Goal: Obtain resource: Download file/media

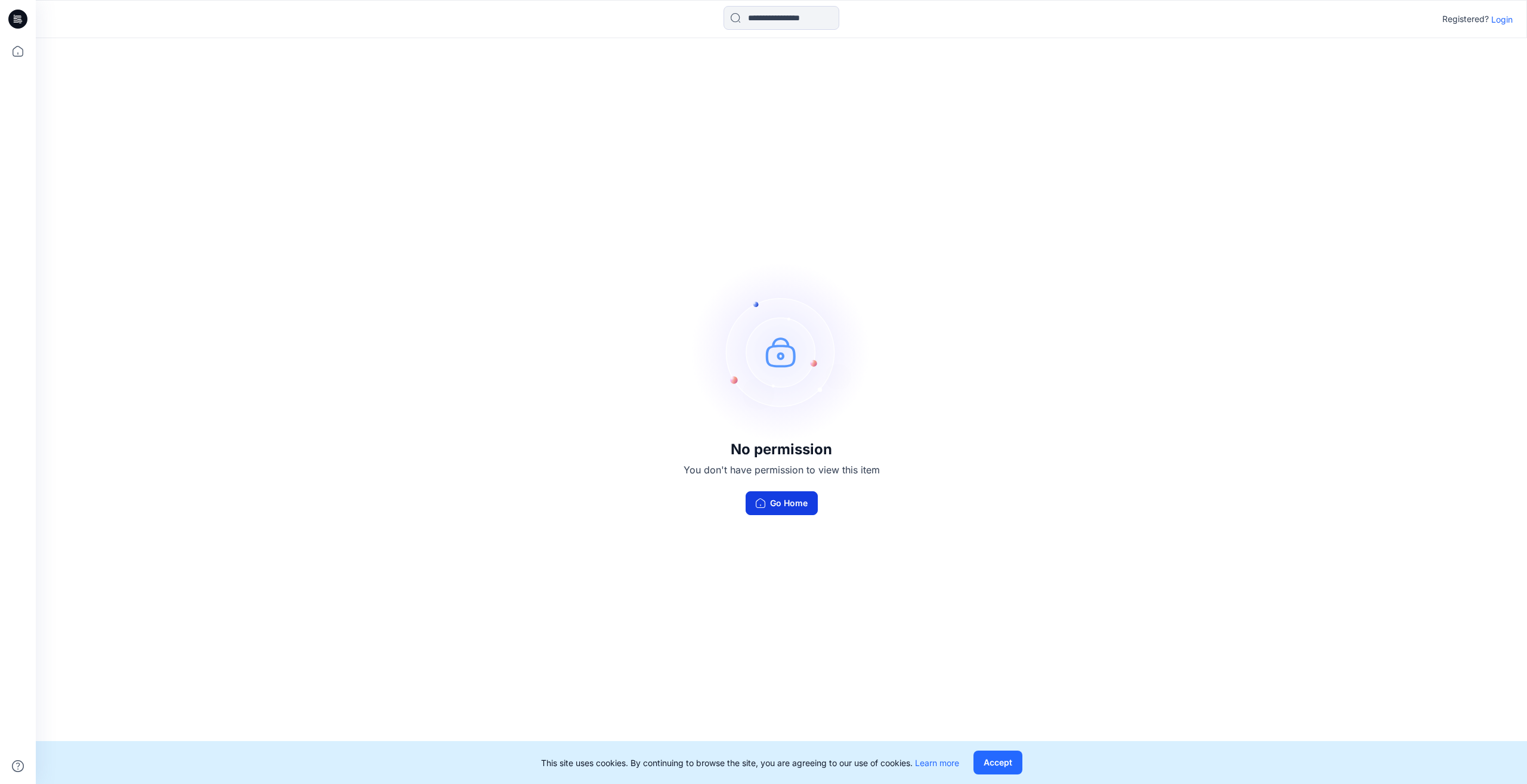
click at [795, 505] on button "Go Home" at bounding box center [781, 502] width 72 height 24
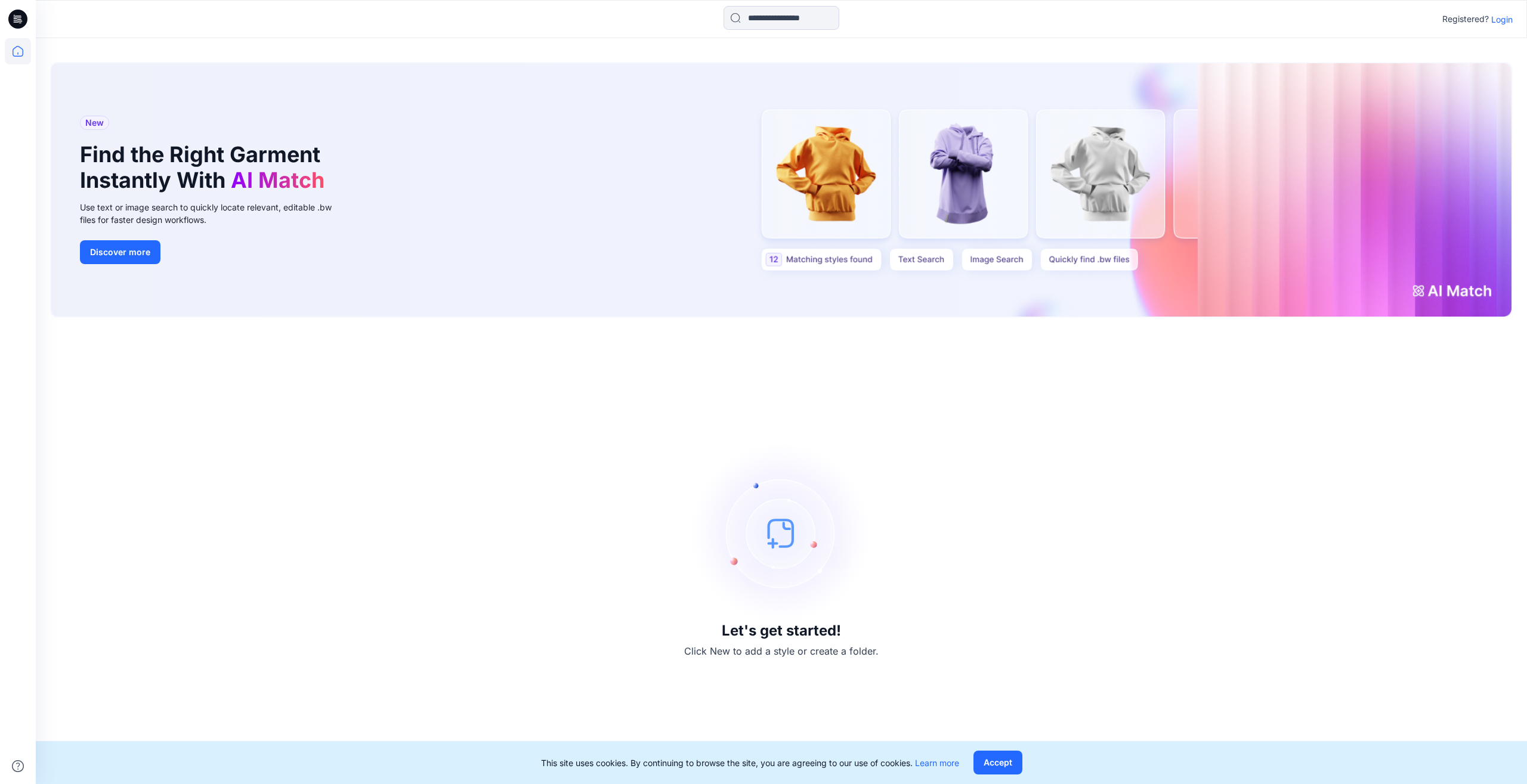
click at [1502, 23] on p "Login" at bounding box center [1501, 19] width 21 height 13
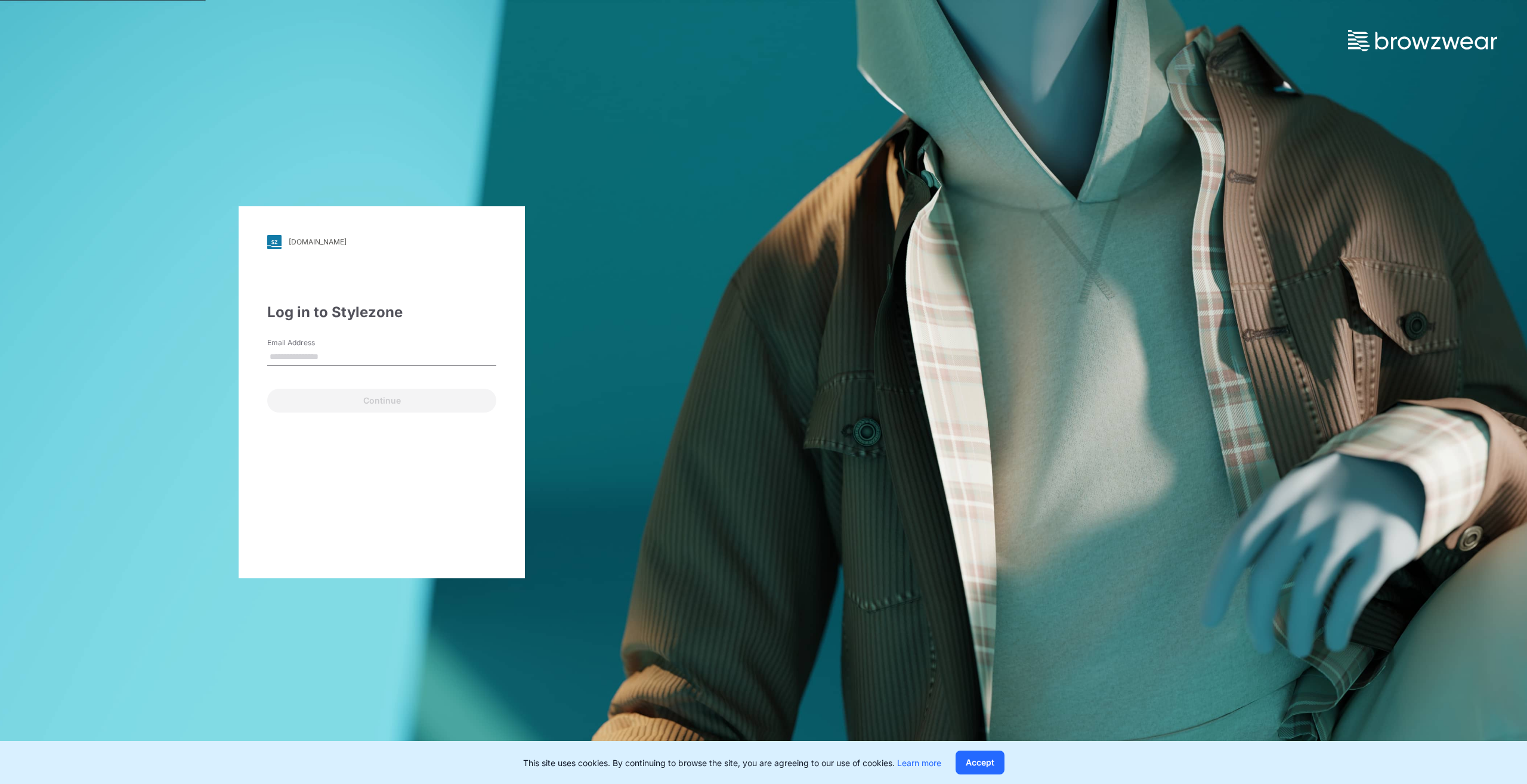
click at [360, 356] on input "Email Address" at bounding box center [382, 357] width 229 height 18
type input "**********"
click at [373, 396] on button "Continue" at bounding box center [382, 400] width 229 height 24
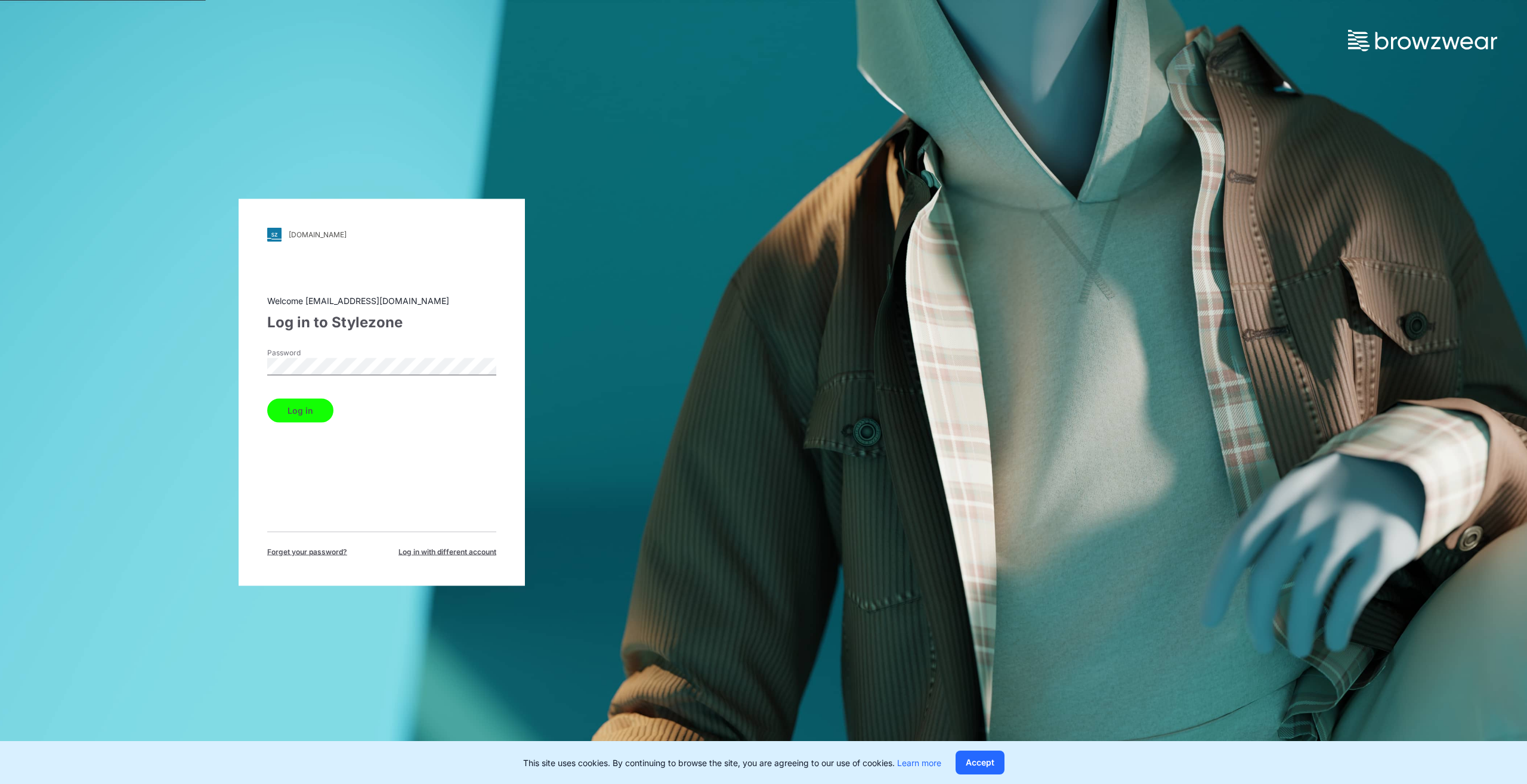
click at [314, 413] on button "Log in" at bounding box center [300, 410] width 66 height 24
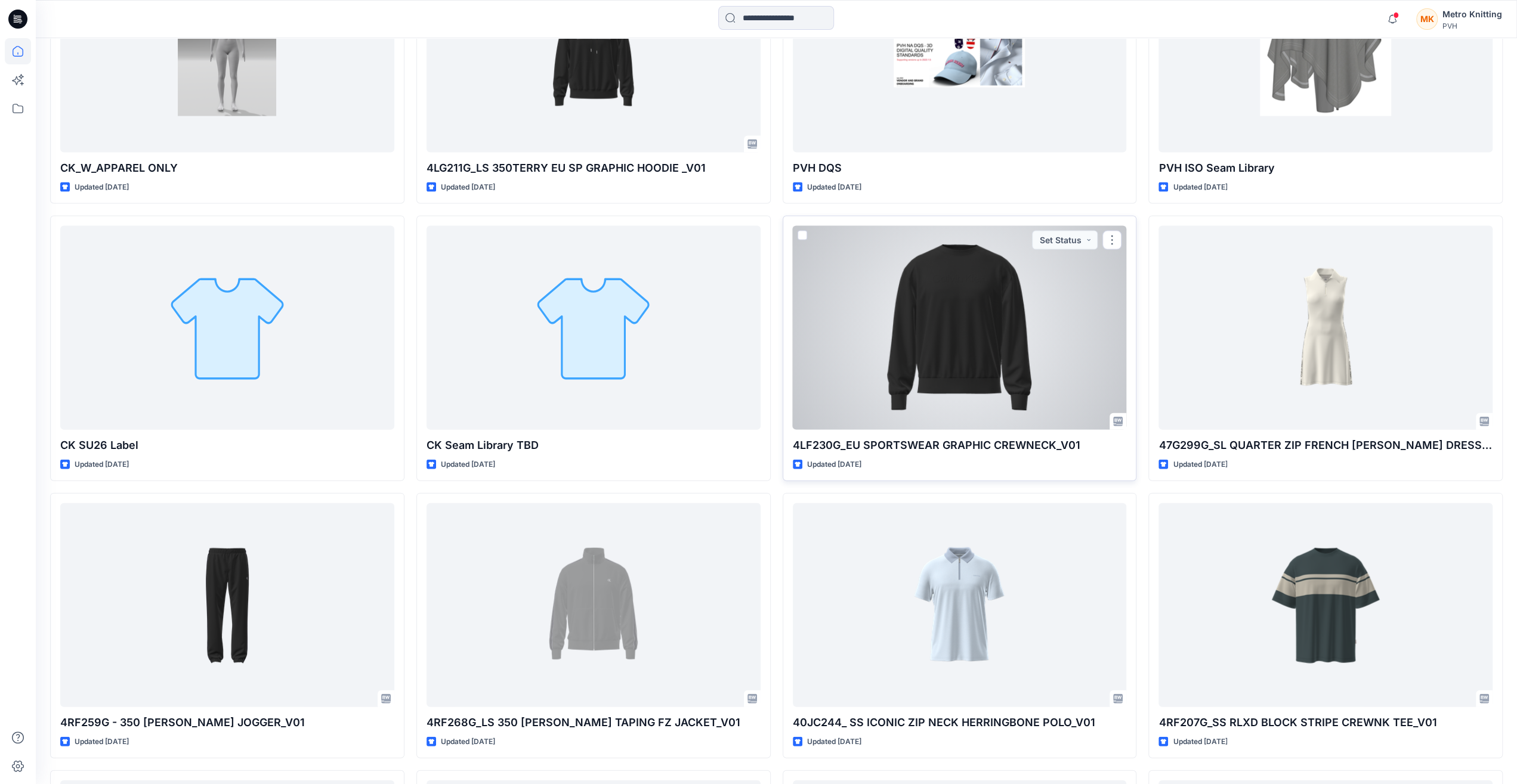
scroll to position [2696, 0]
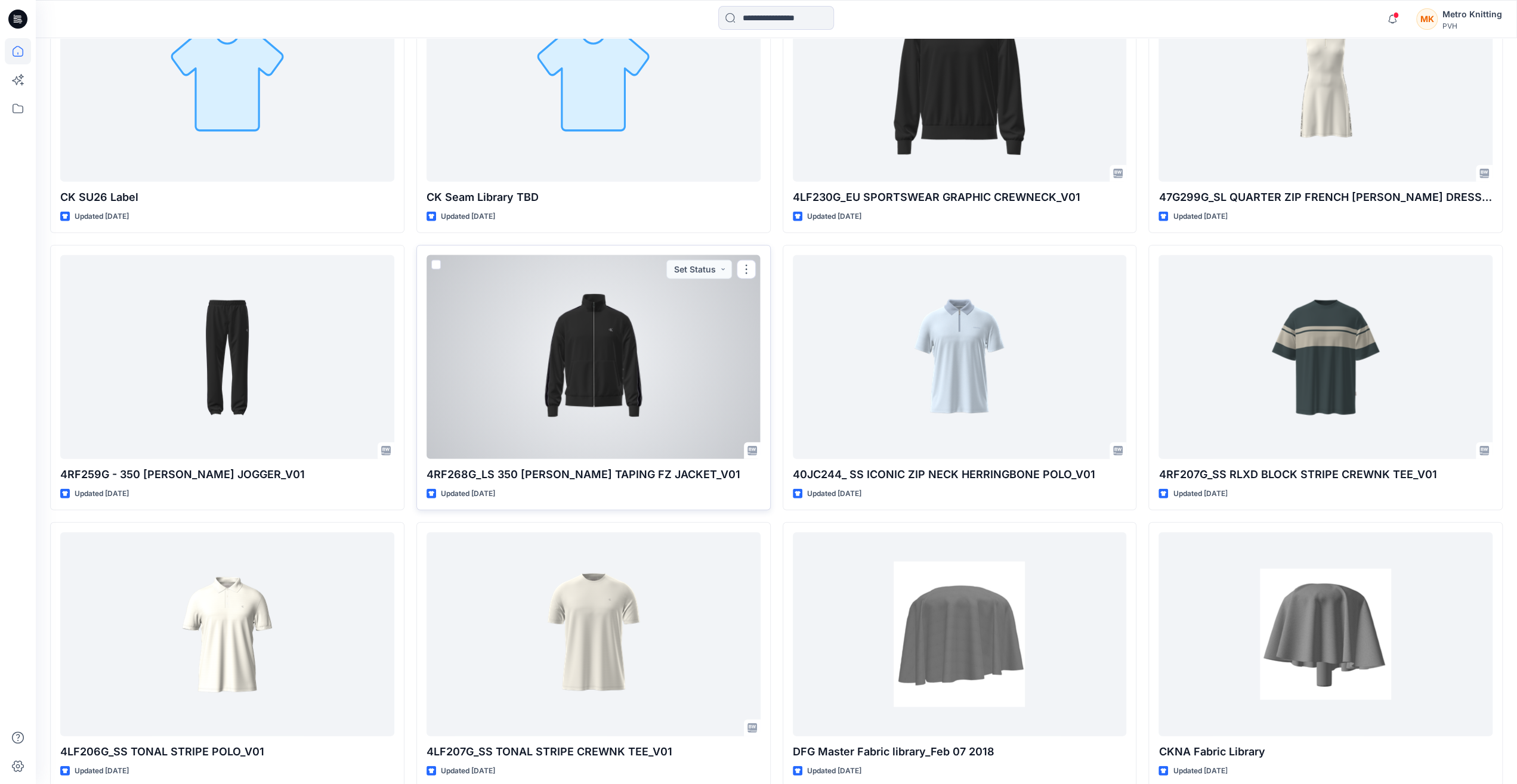
click at [613, 364] on div at bounding box center [594, 357] width 334 height 204
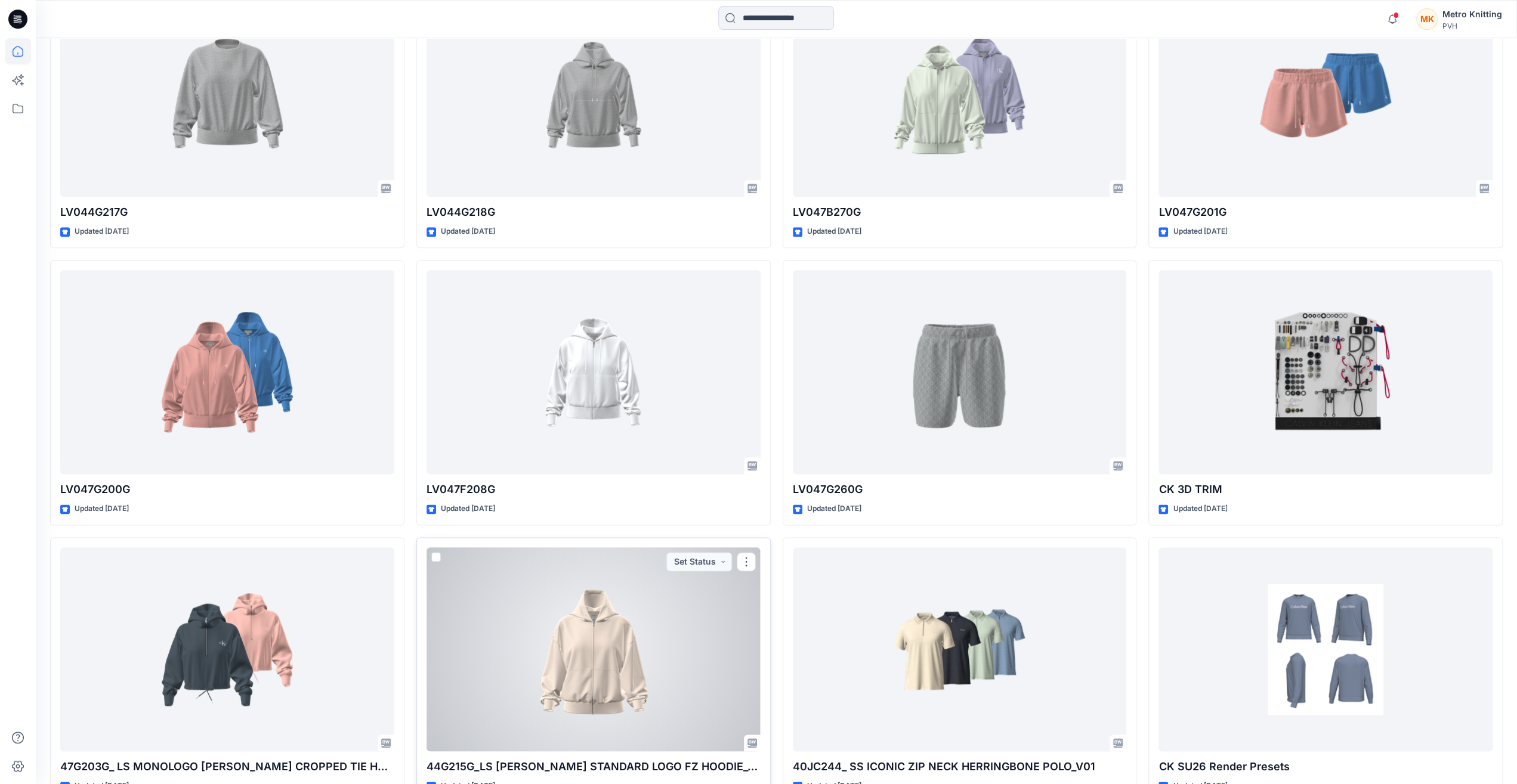
scroll to position [1293, 0]
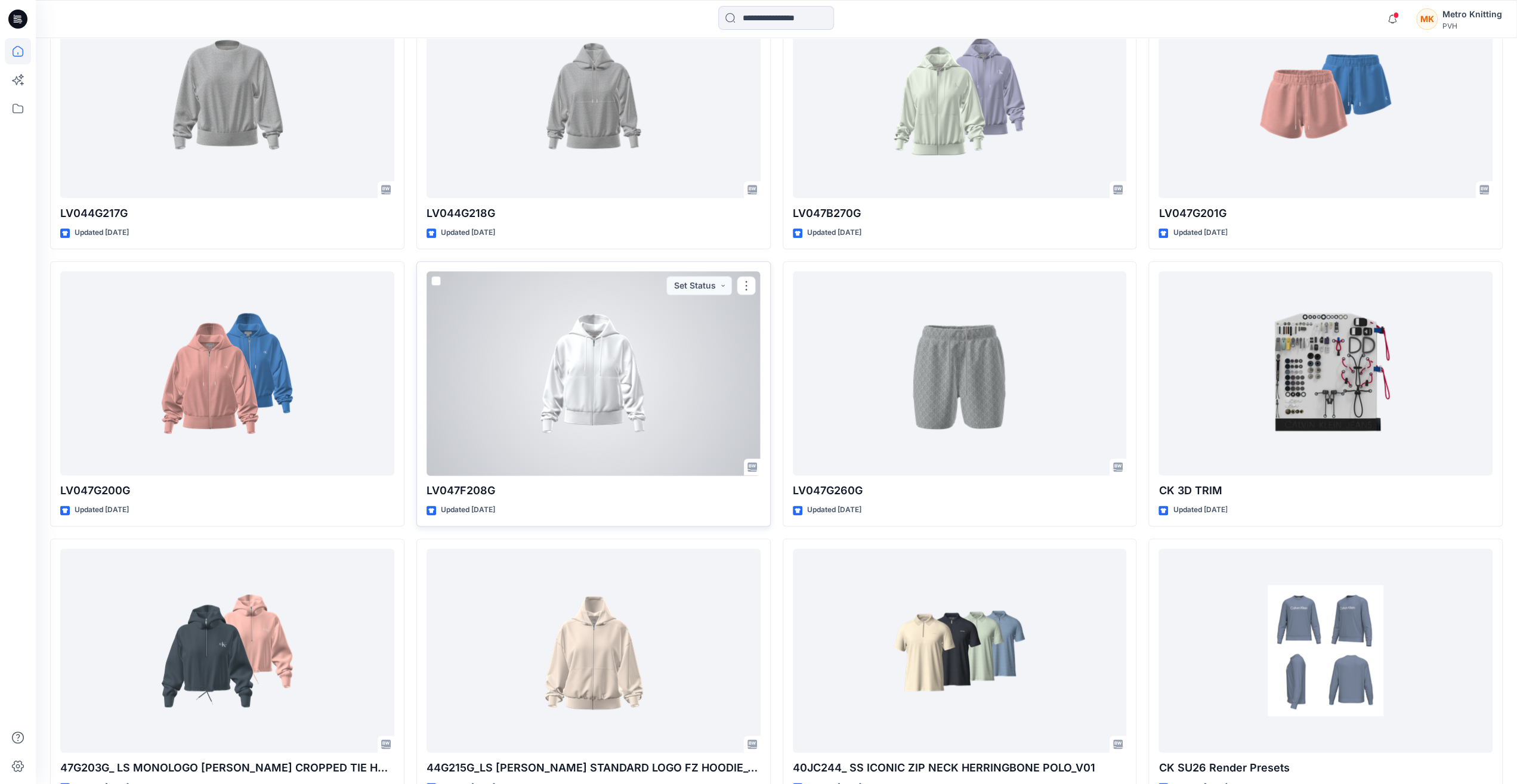
click at [629, 394] on div at bounding box center [594, 373] width 334 height 204
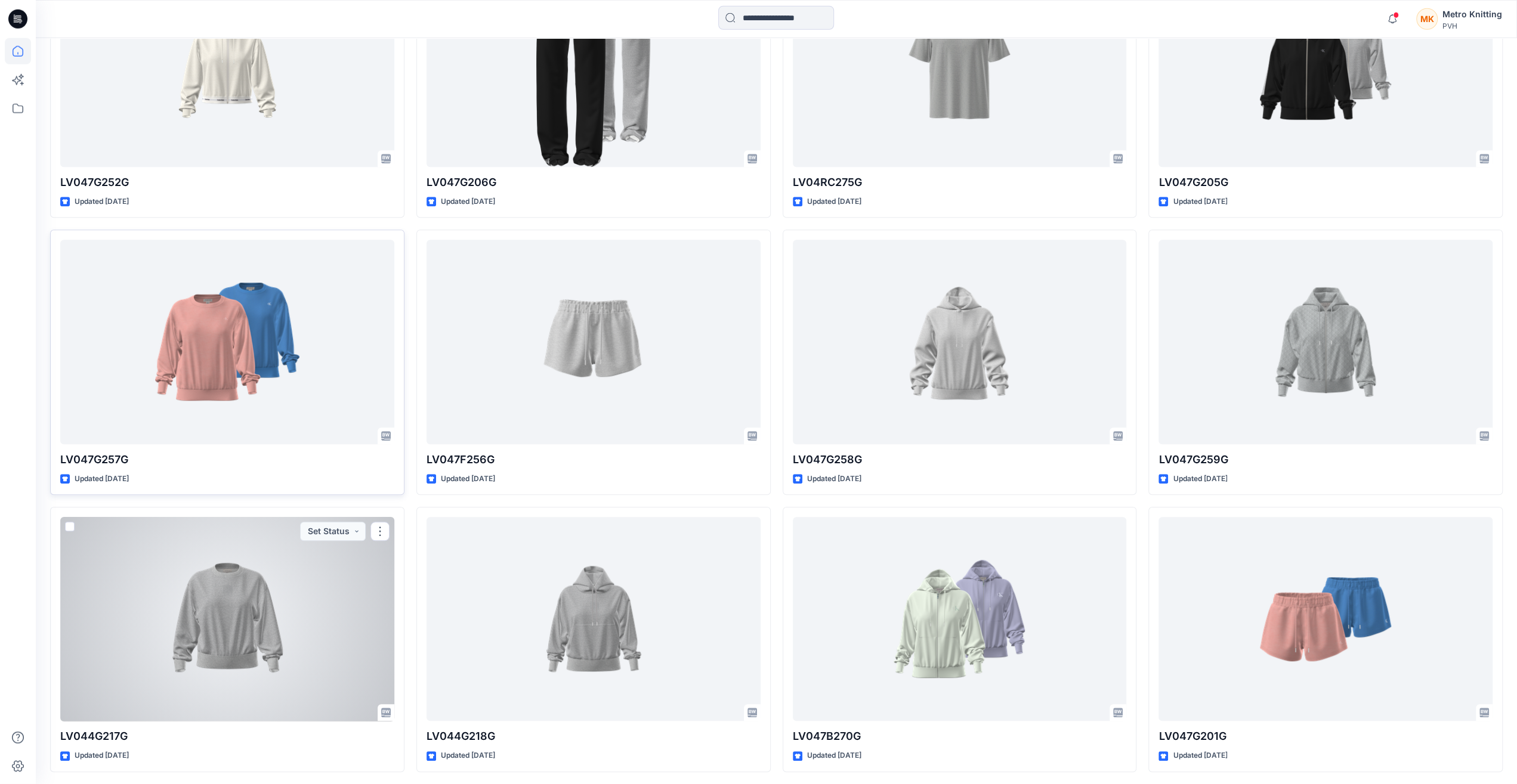
scroll to position [745, 0]
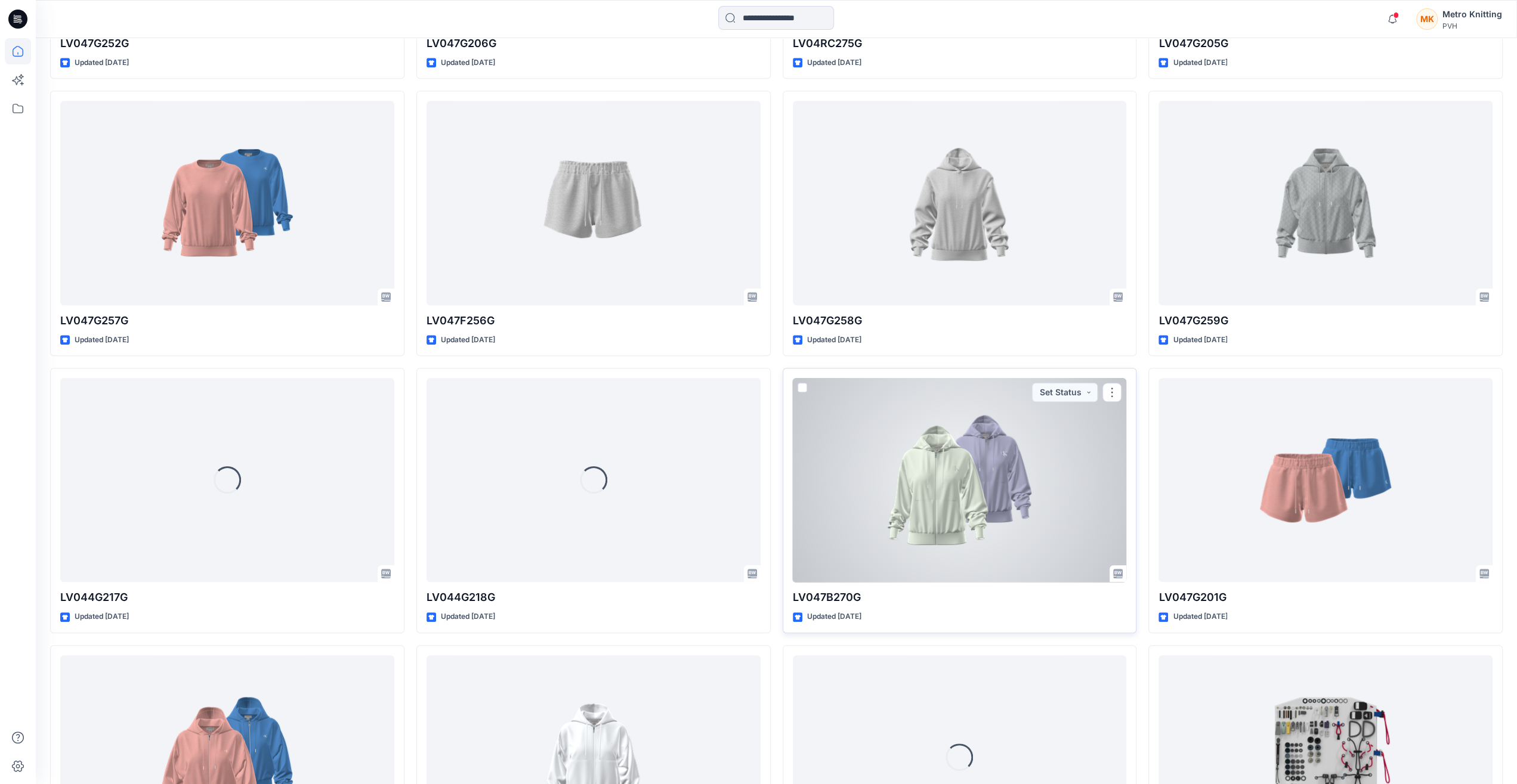
scroll to position [1157, 0]
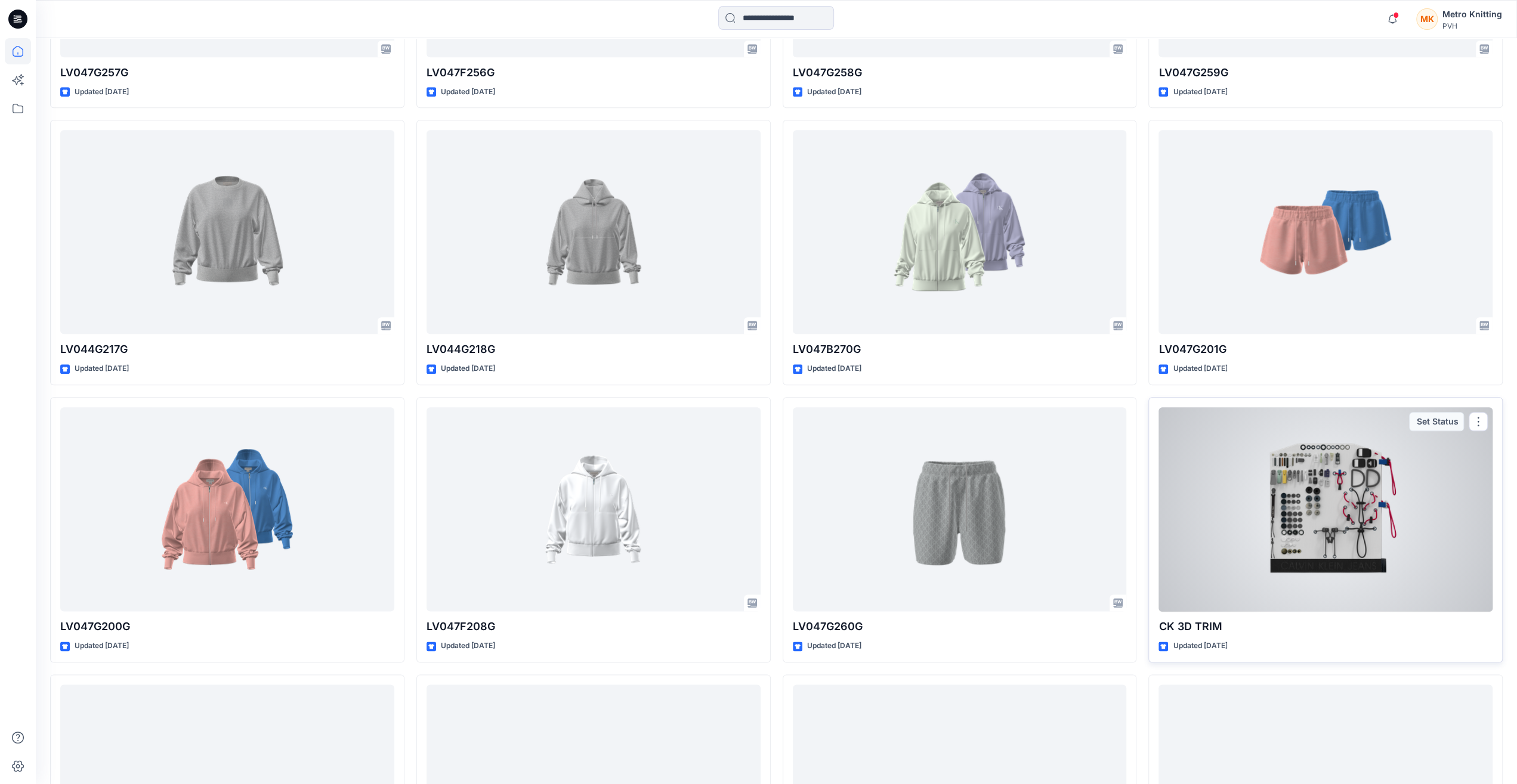
click at [1339, 512] on div at bounding box center [1326, 509] width 334 height 204
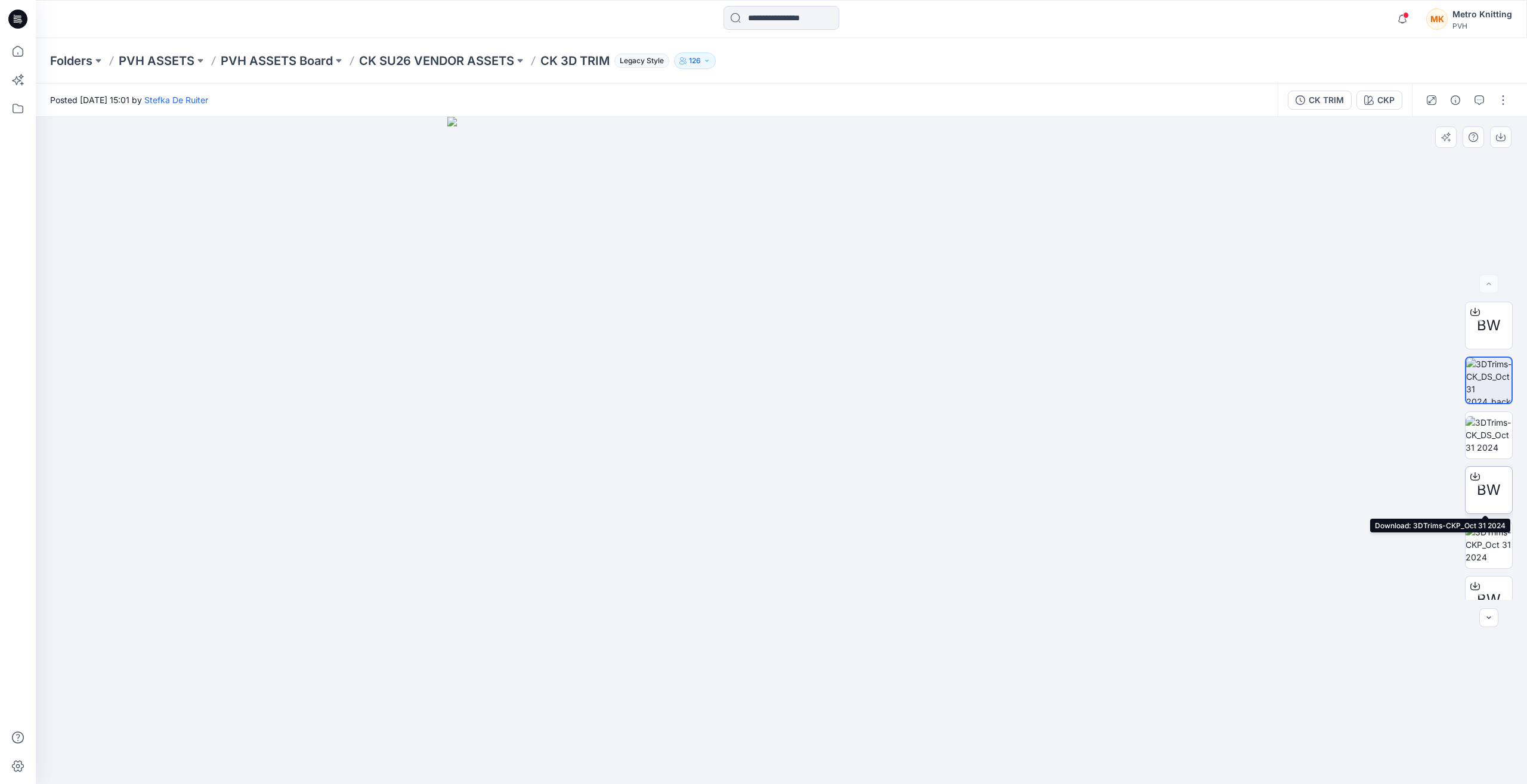
click at [1488, 484] on span "BW" at bounding box center [1488, 490] width 24 height 21
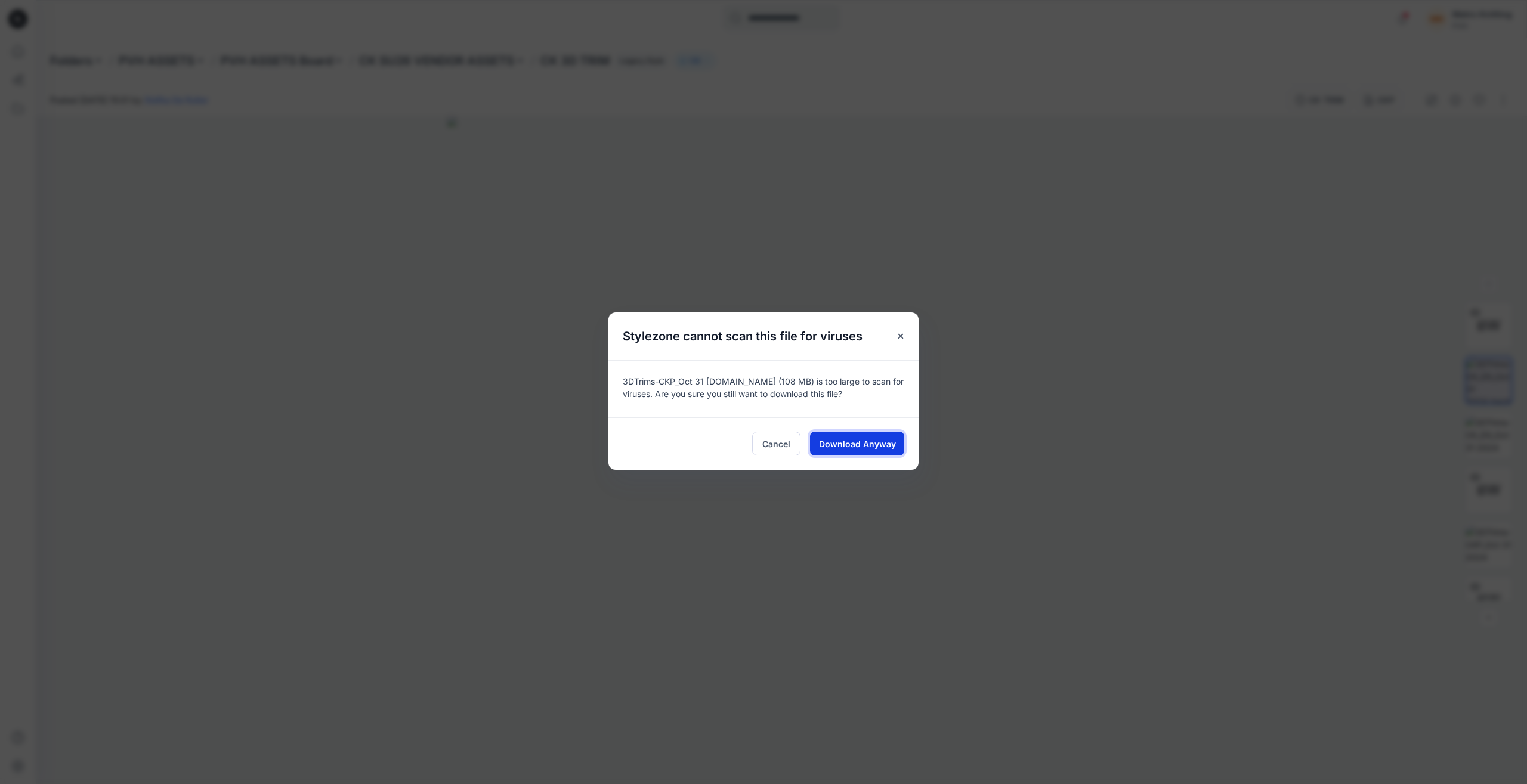
click at [889, 444] on span "Download Anyway" at bounding box center [857, 444] width 77 height 13
